Goal: Information Seeking & Learning: Find specific fact

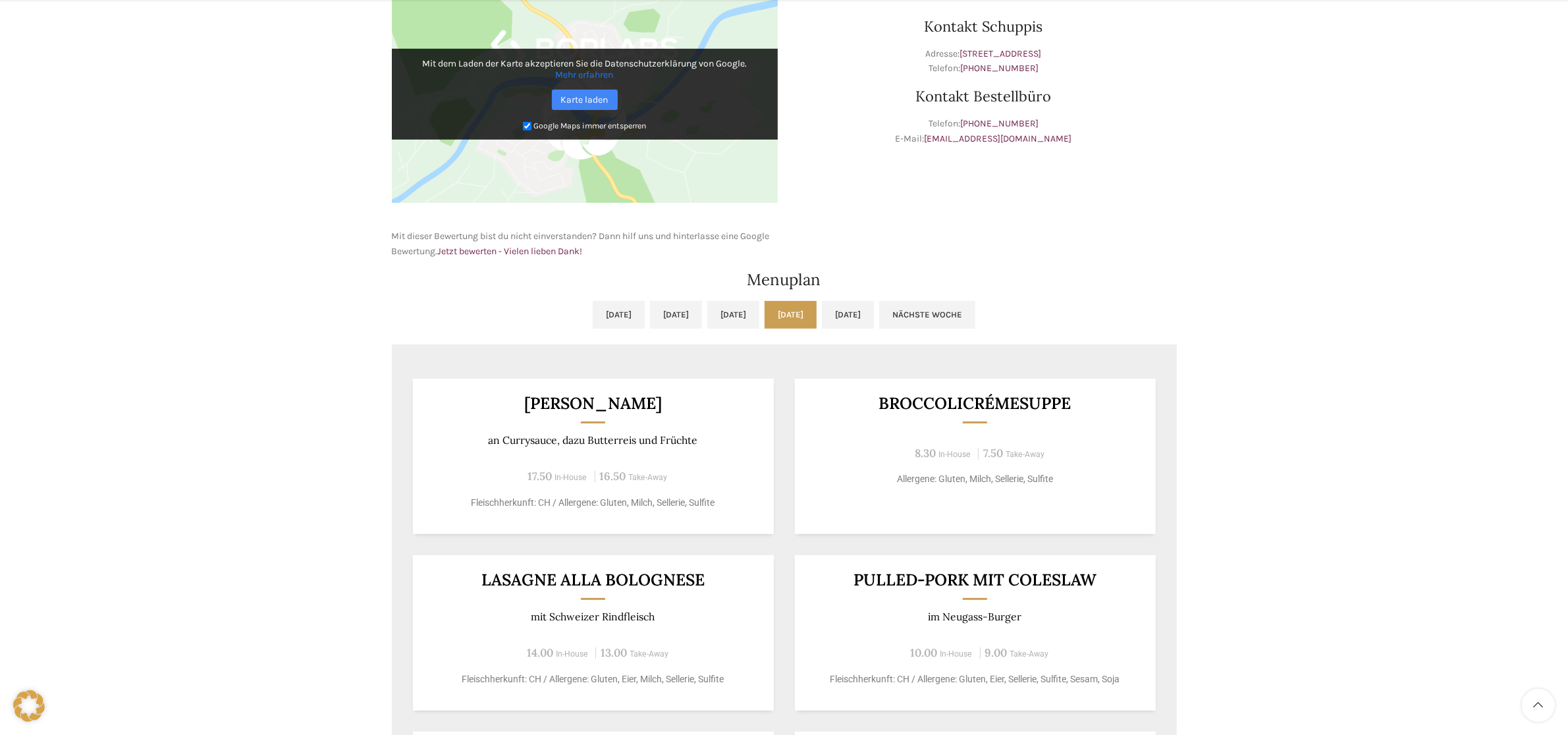
scroll to position [659, 0]
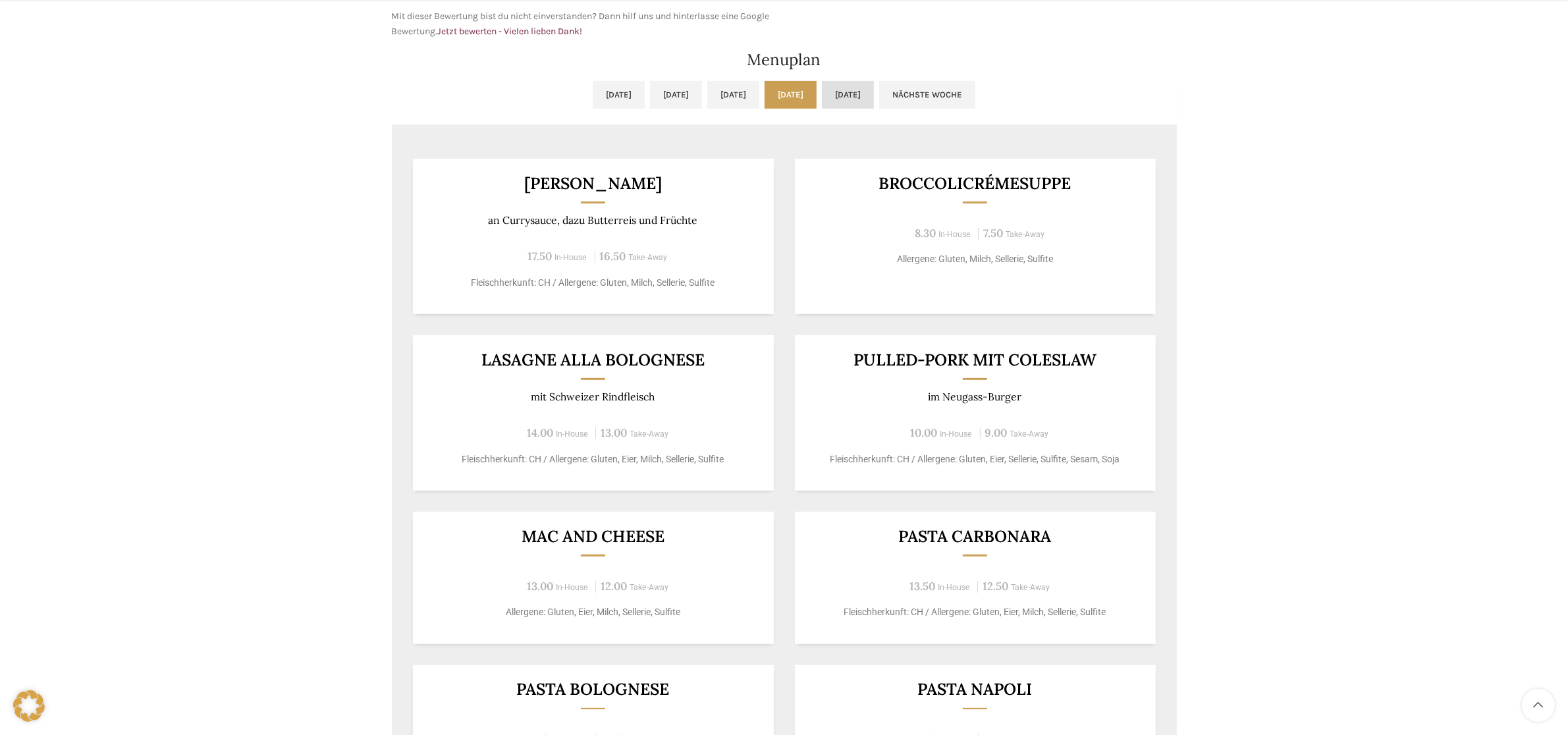
click at [751, 84] on link "[DATE]" at bounding box center [848, 95] width 52 height 28
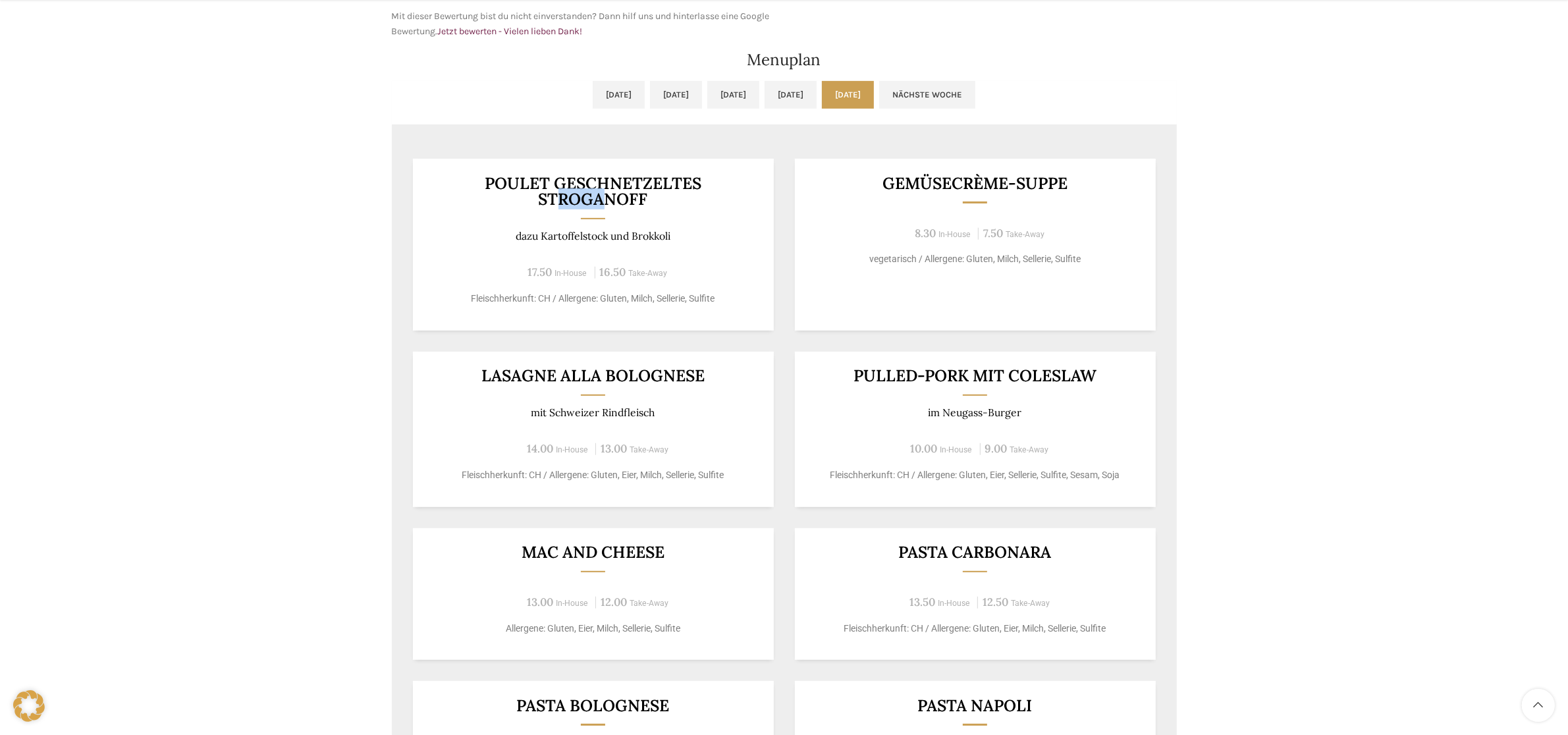
drag, startPoint x: 562, startPoint y: 202, endPoint x: 619, endPoint y: 199, distance: 57.1
click at [619, 199] on h3 "Poulet Geschnetzeltes Stroganoff" at bounding box center [593, 191] width 329 height 32
drag, startPoint x: 584, startPoint y: 236, endPoint x: 634, endPoint y: 235, distance: 50.0
click at [627, 235] on p "dazu Kartoffelstock und Brokkoli" at bounding box center [593, 236] width 329 height 13
click at [659, 236] on p "dazu Kartoffelstock und Brokkoli" at bounding box center [593, 236] width 329 height 13
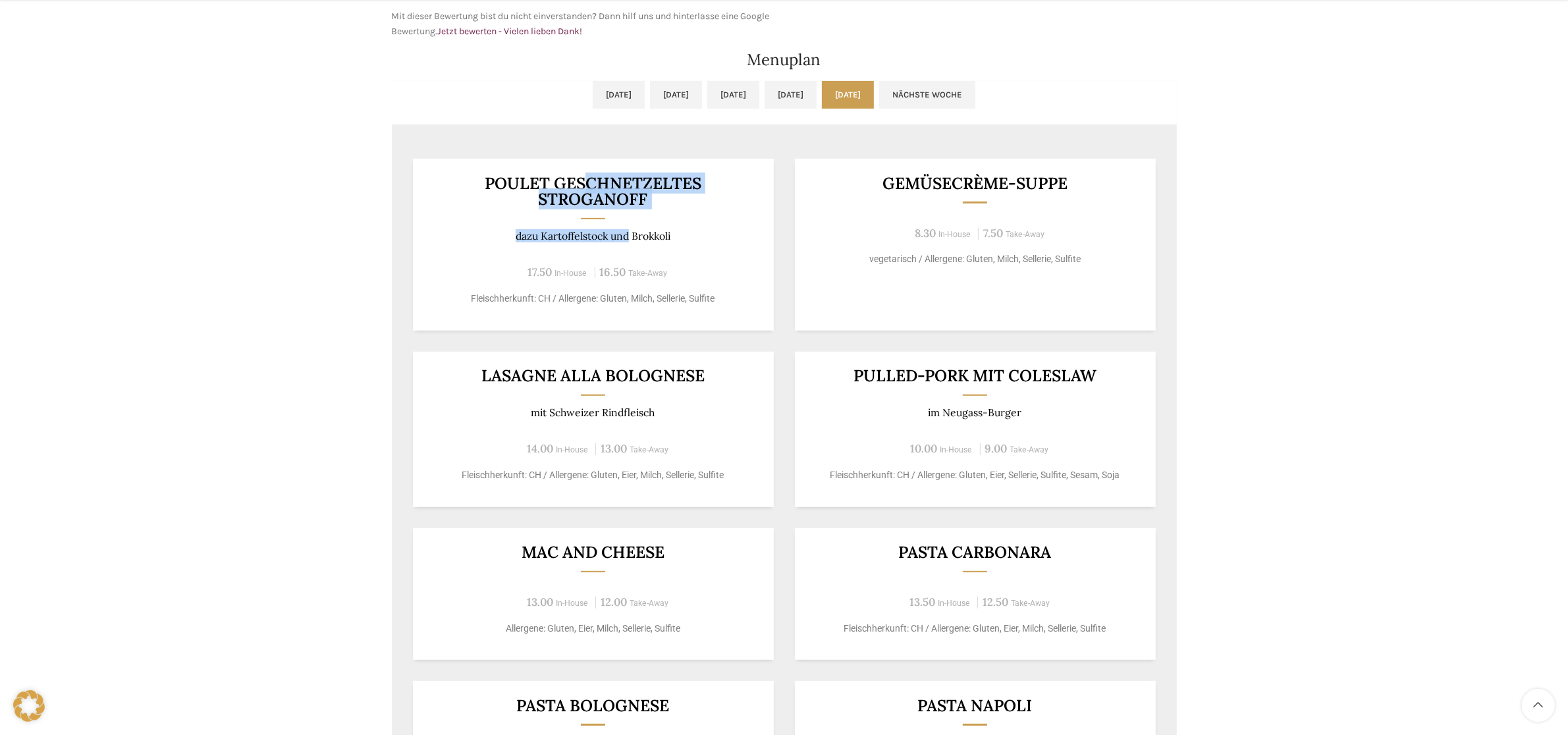
drag, startPoint x: 583, startPoint y: 180, endPoint x: 619, endPoint y: 260, distance: 87.7
click at [624, 252] on div "Poulet Geschnetzeltes Stroganoff dazu Kartoffelstock und Brokkoli 17.50 In-Hous…" at bounding box center [593, 245] width 361 height 172
click at [238, 348] on div "Backstubenbistro Schuppis Wochentag ÖFFNUNGSZEITEN [DATE][GEOGRAPHIC_DATA][DATE…" at bounding box center [784, 164] width 1568 height 1405
drag, startPoint x: 482, startPoint y: 181, endPoint x: 637, endPoint y: 197, distance: 155.8
click at [642, 199] on h3 "Poulet Geschnetzeltes Stroganoff" at bounding box center [593, 191] width 329 height 32
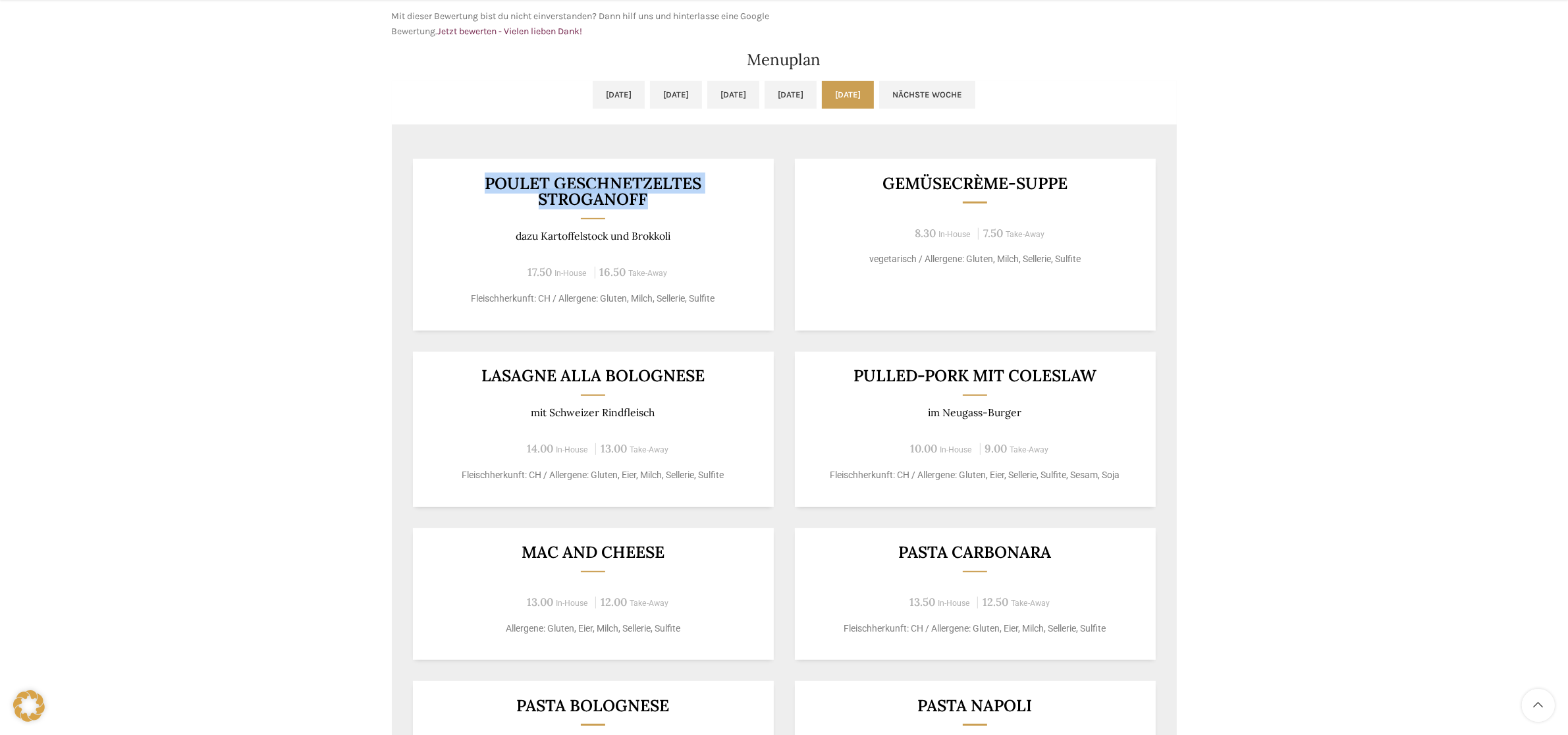
drag, startPoint x: 648, startPoint y: 198, endPoint x: 473, endPoint y: 178, distance: 176.1
click at [475, 179] on h3 "Poulet Geschnetzeltes Stroganoff" at bounding box center [593, 191] width 329 height 32
copy h3 "Poulet Geschnetzeltes Stroganoff"
